Goal: Task Accomplishment & Management: Manage account settings

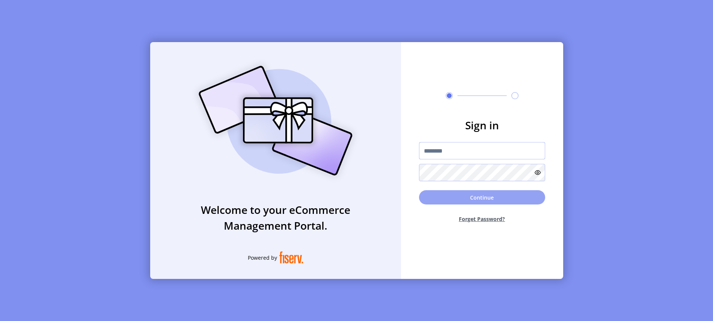
type input "**********"
click at [466, 199] on button "Continue" at bounding box center [482, 197] width 126 height 14
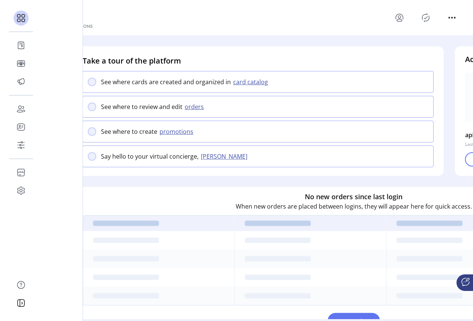
scroll to position [68, 0]
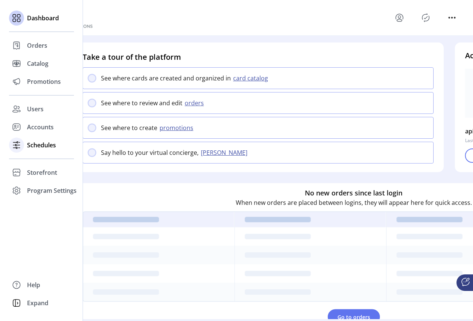
click at [21, 147] on icon at bounding box center [17, 145] width 12 height 12
